Goal: Navigation & Orientation: Find specific page/section

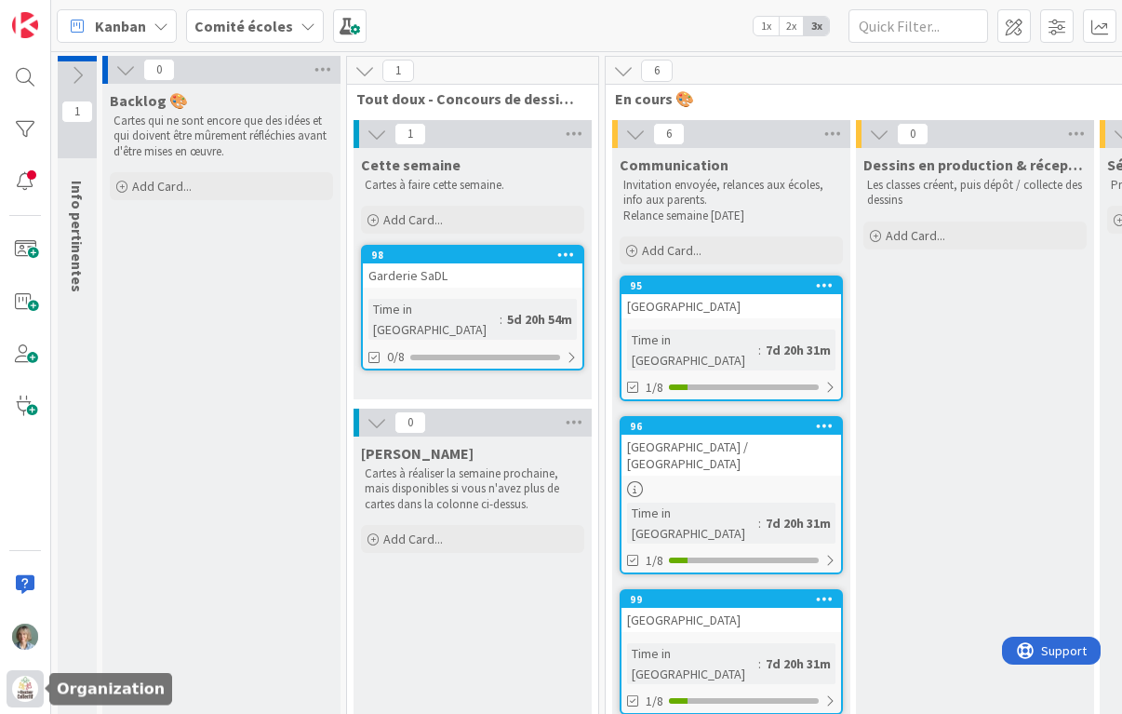
click at [24, 687] on img at bounding box center [25, 688] width 26 height 26
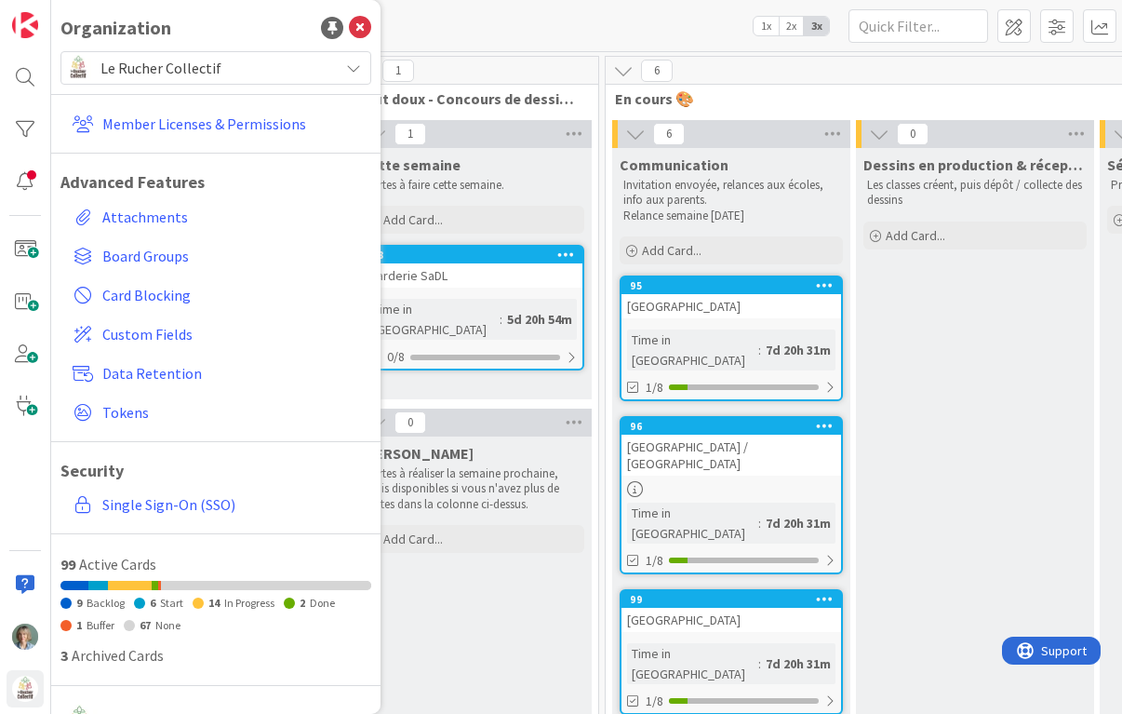
click at [326, 59] on span "Le Rucher Collectif" at bounding box center [214, 68] width 229 height 26
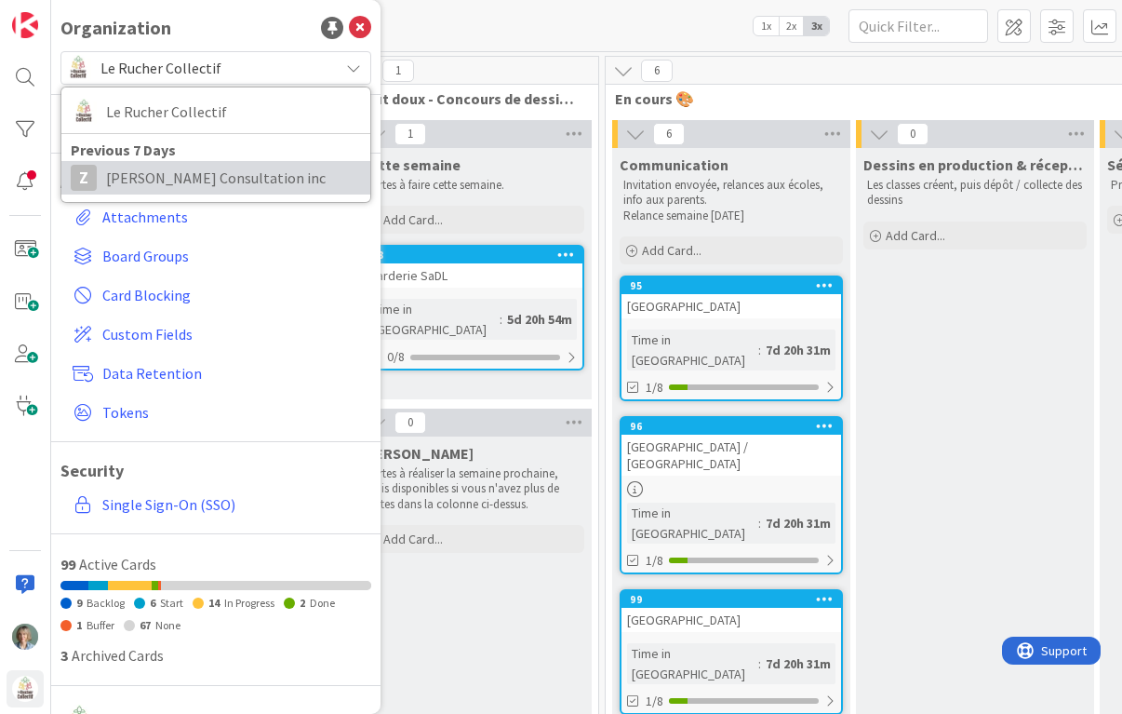
click at [248, 177] on span "[PERSON_NAME] Consultation inc" at bounding box center [233, 178] width 255 height 28
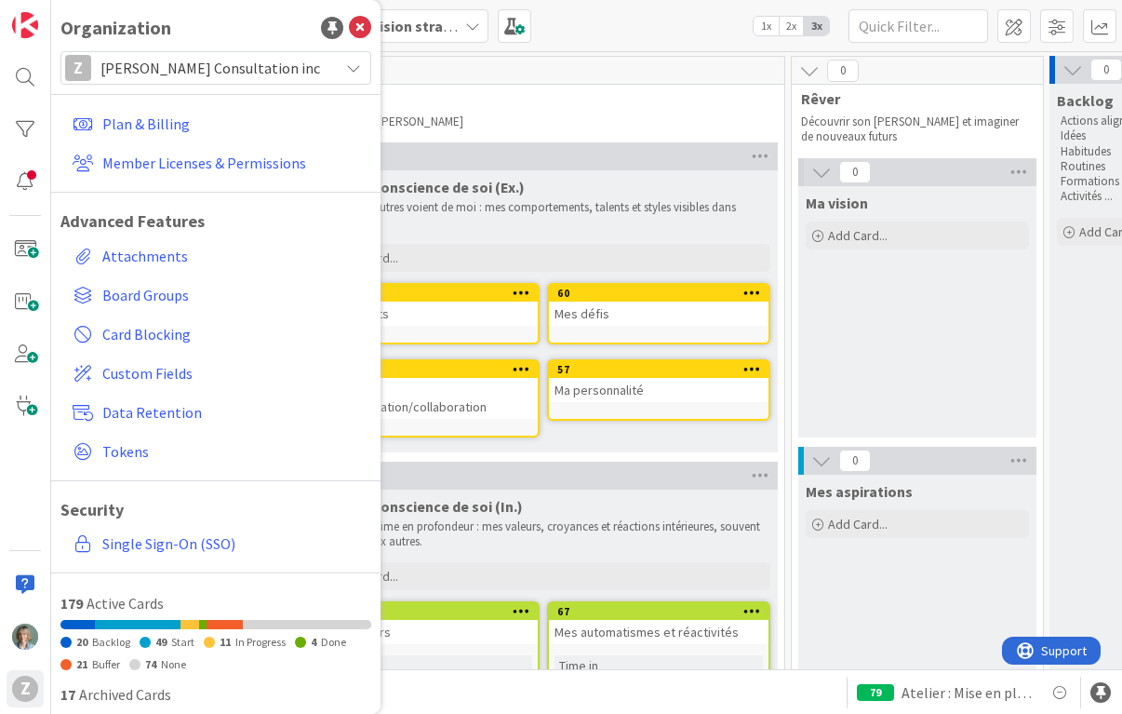
click at [363, 21] on icon at bounding box center [360, 28] width 22 height 22
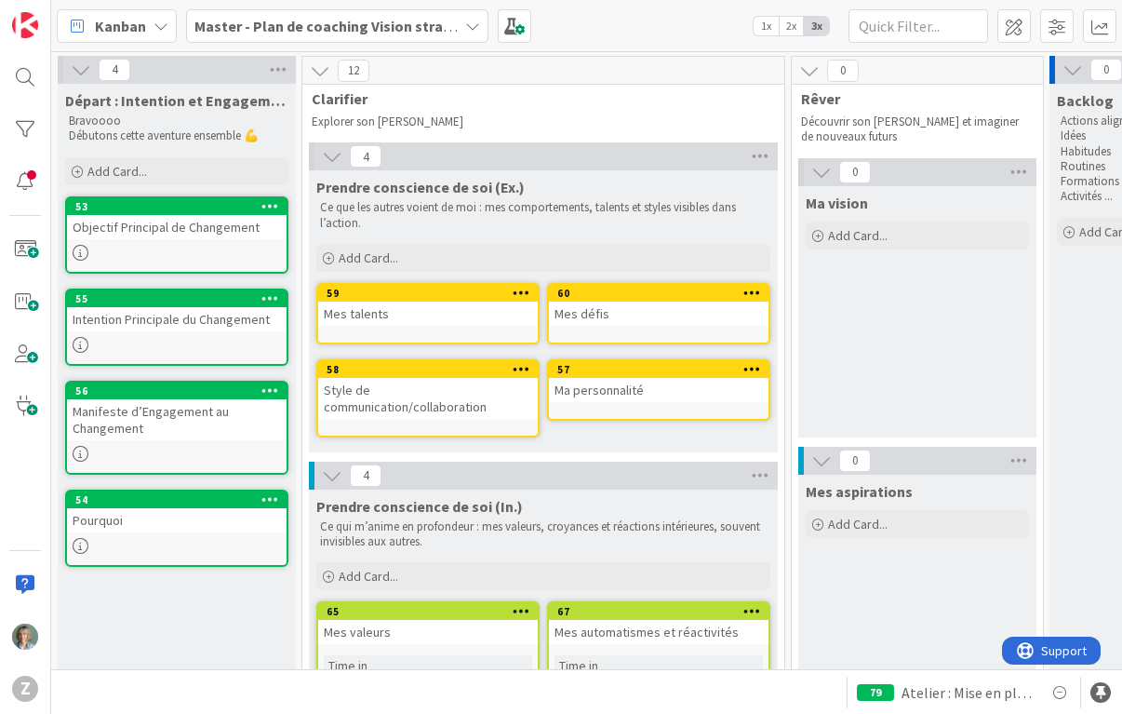
click at [445, 18] on b "Master - Plan de coaching Vision stratégique (OKR)" at bounding box center [366, 26] width 344 height 19
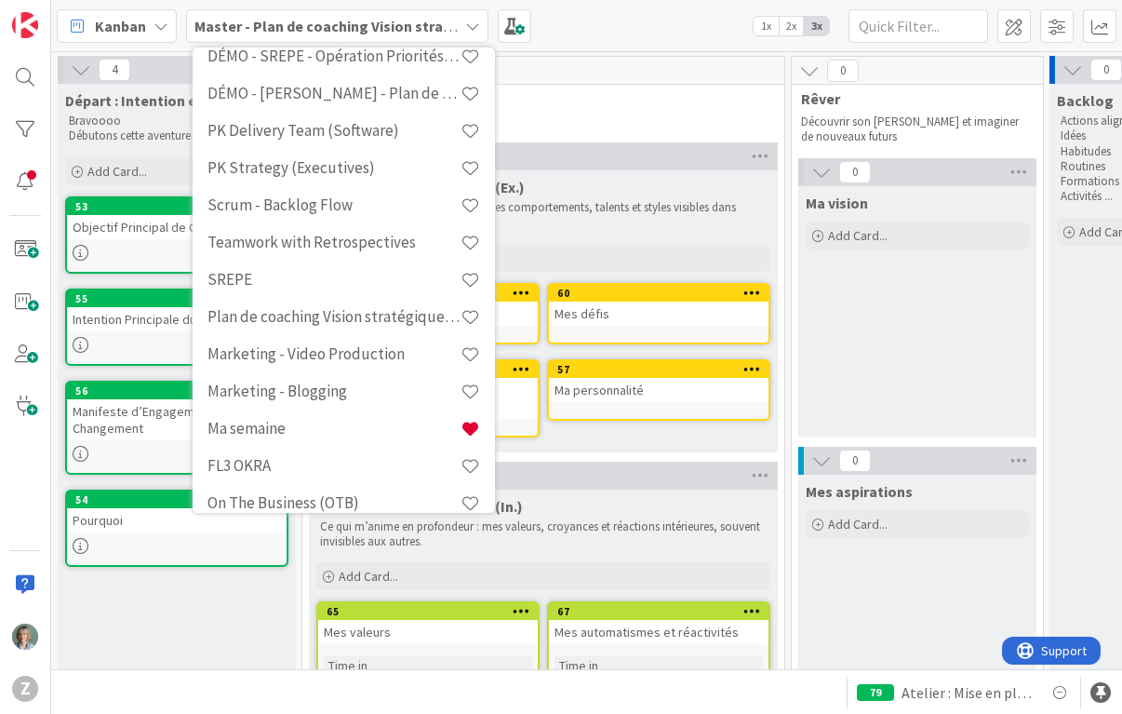
scroll to position [538, 0]
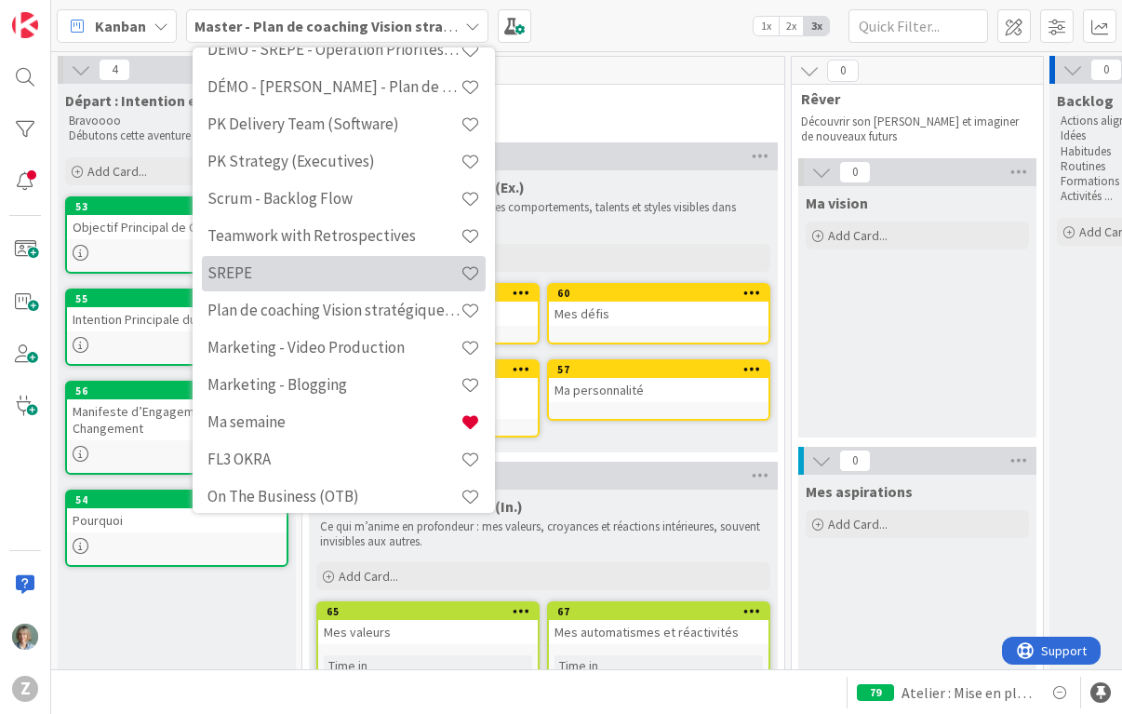
click at [409, 278] on h4 "SREPE" at bounding box center [333, 272] width 253 height 19
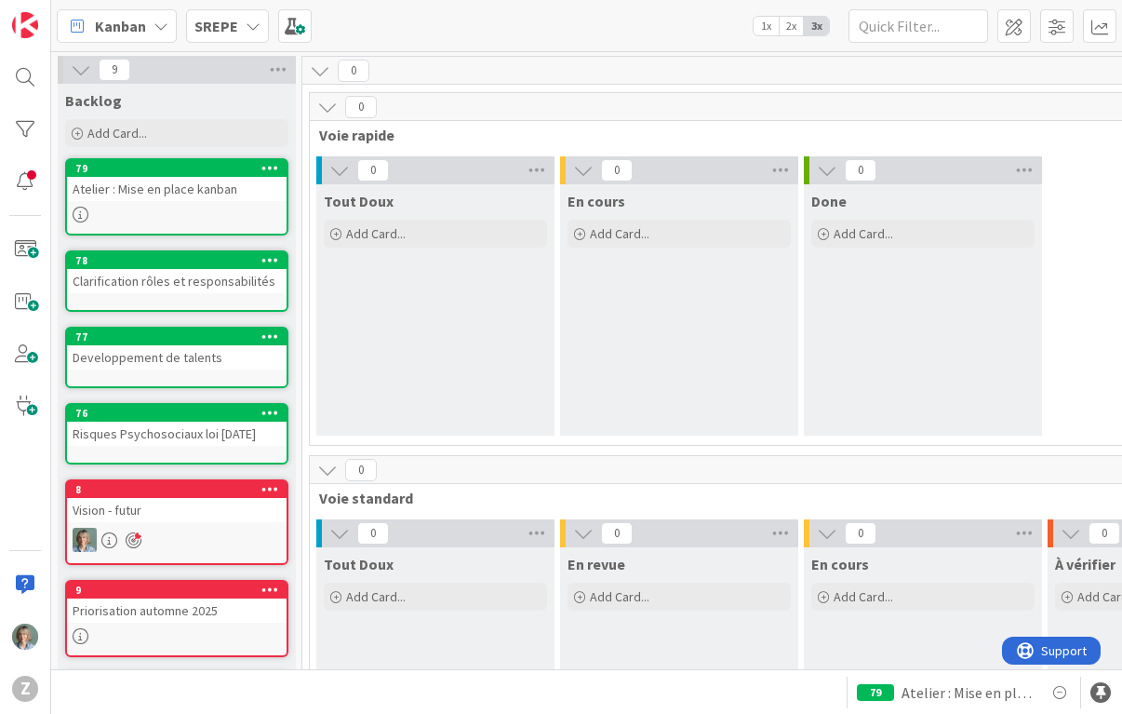
click at [235, 17] on b "SREPE" at bounding box center [216, 26] width 44 height 19
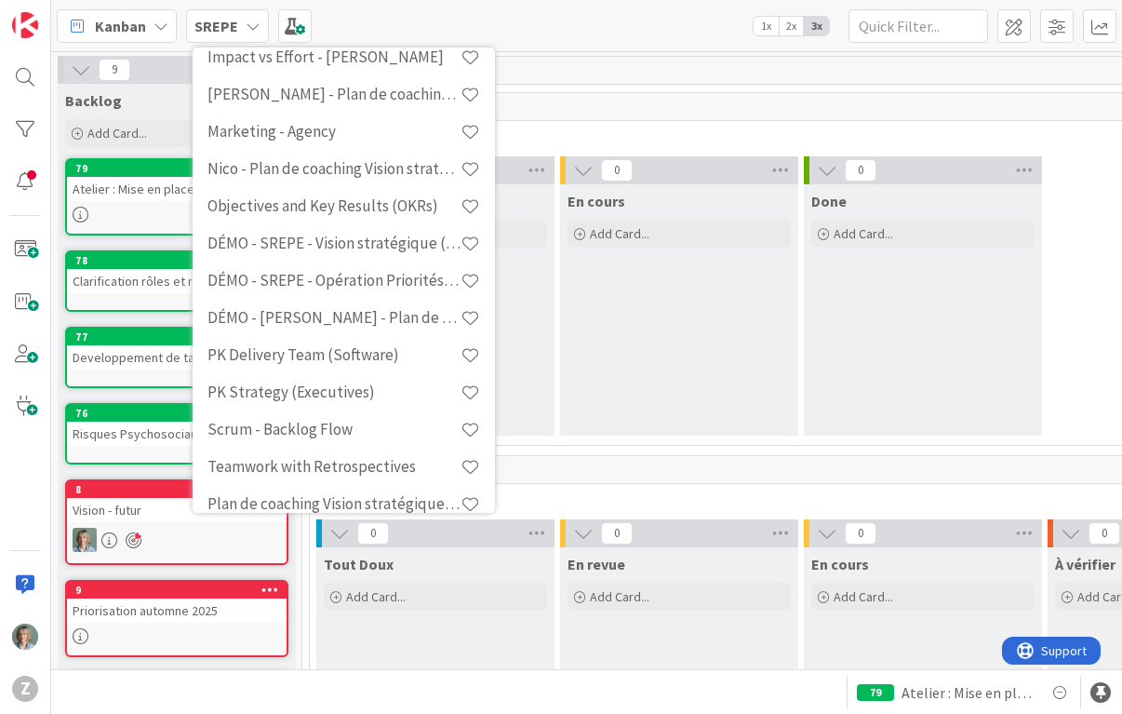
scroll to position [342, 0]
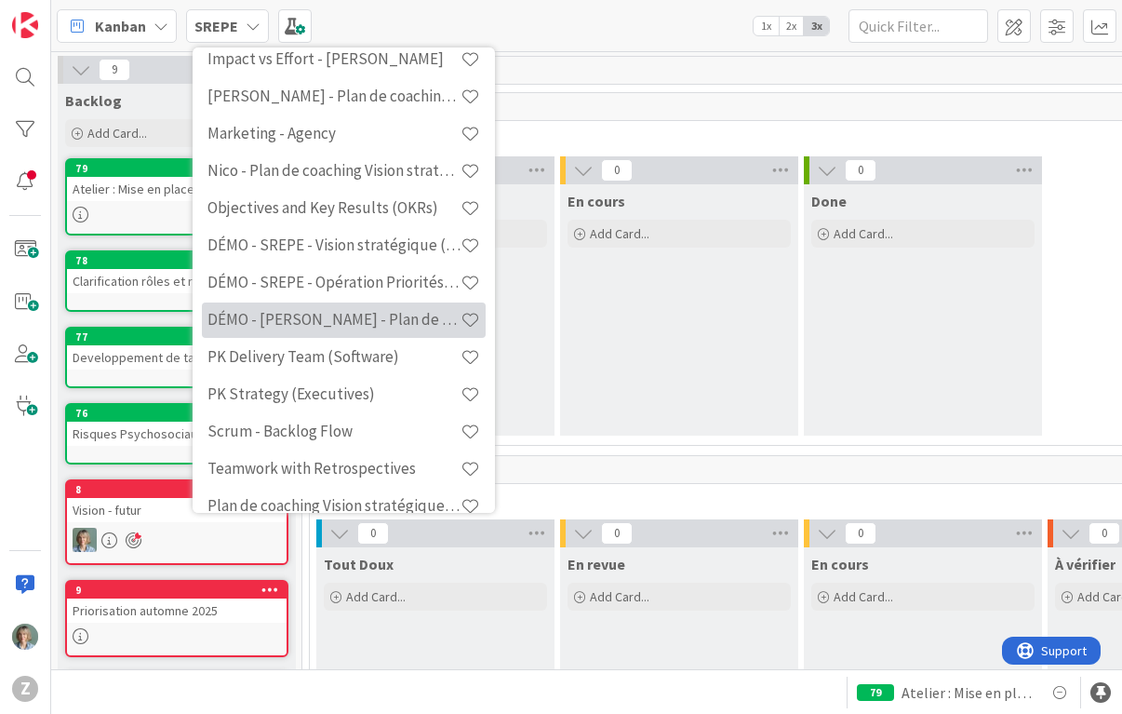
click at [392, 328] on div "DÉMO - [PERSON_NAME] - Plan de coaching Vision stratégique (OKR)" at bounding box center [344, 319] width 284 height 35
